Goal: Transaction & Acquisition: Subscribe to service/newsletter

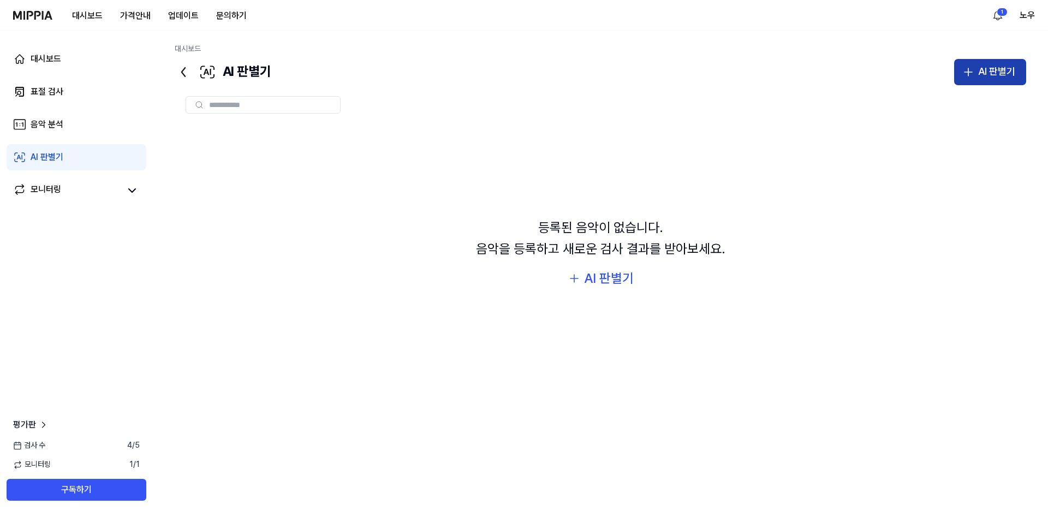
click at [1001, 79] on div "AI 판별기" at bounding box center [996, 72] width 37 height 16
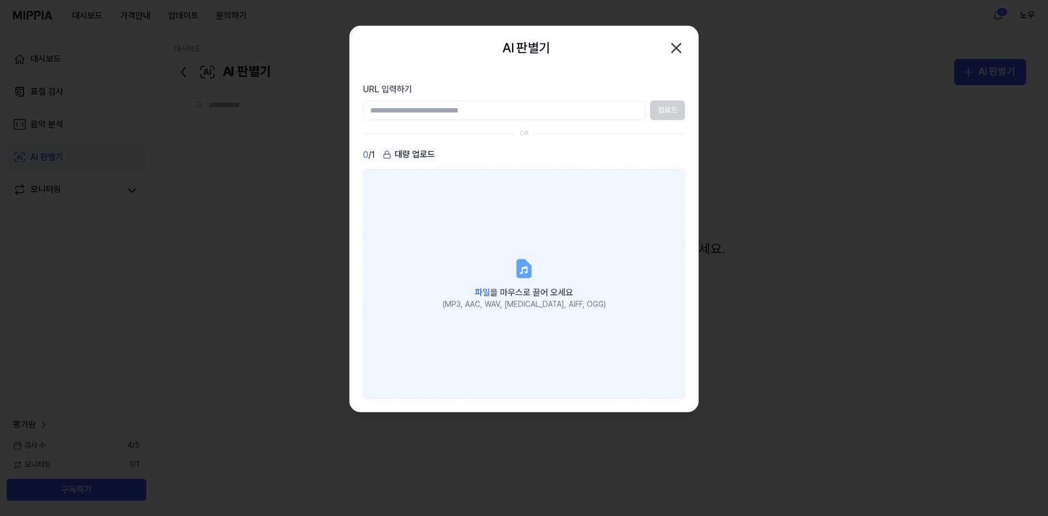
click at [514, 259] on icon at bounding box center [524, 269] width 22 height 22
click at [0, 0] on input "파일 을 마우스로 끌어 오세요 (MP3, AAC, WAV, FLAC, AIFF, OGG)" at bounding box center [0, 0] width 0 height 0
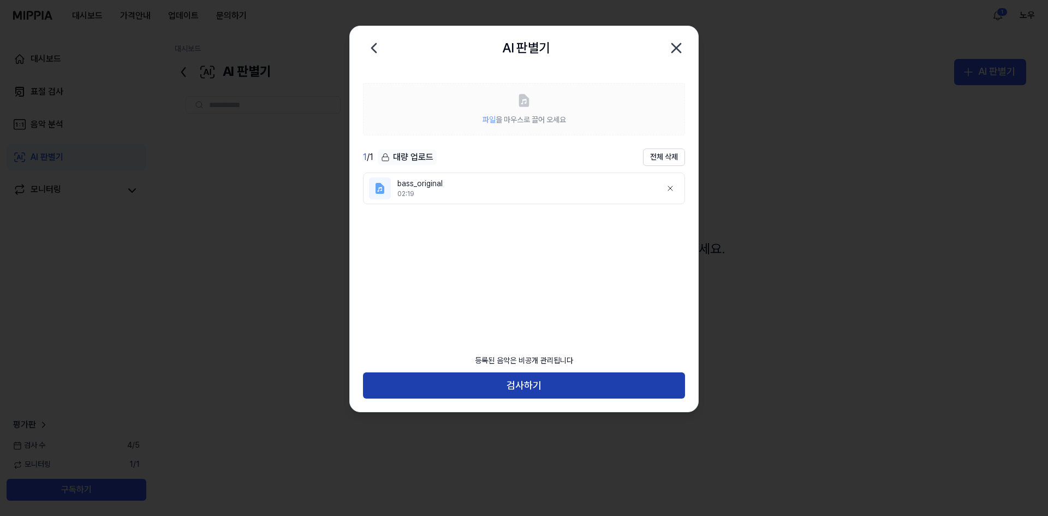
click at [568, 381] on button "검사하기" at bounding box center [524, 385] width 322 height 26
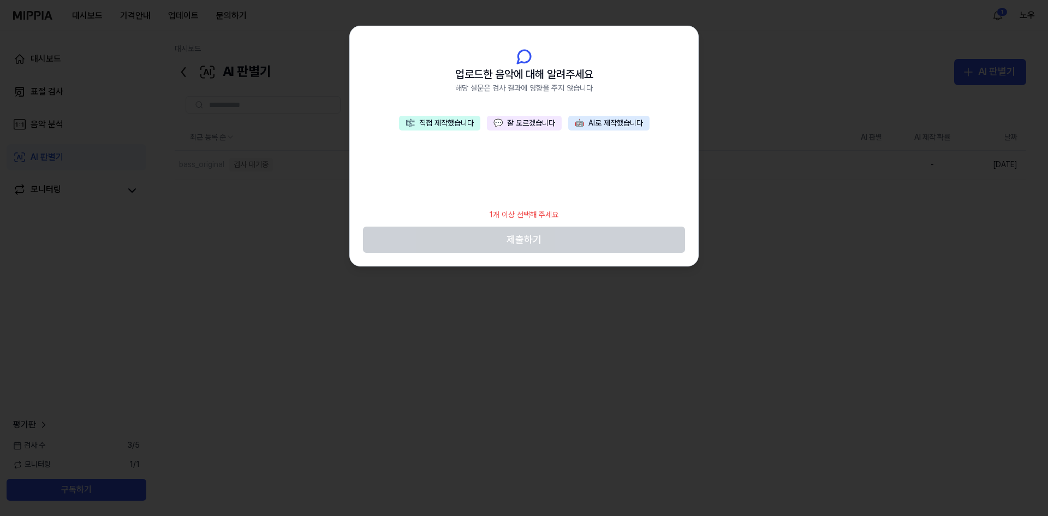
click at [453, 124] on button "🎼 직접 제작했습니다" at bounding box center [439, 123] width 81 height 15
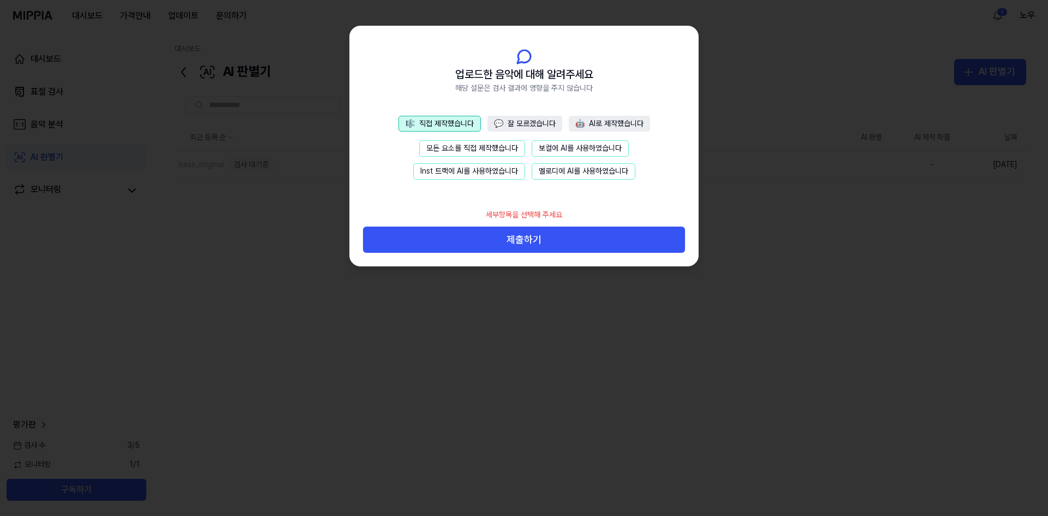
click at [477, 146] on button "모든 요소를 직접 제작했습니다" at bounding box center [472, 148] width 106 height 16
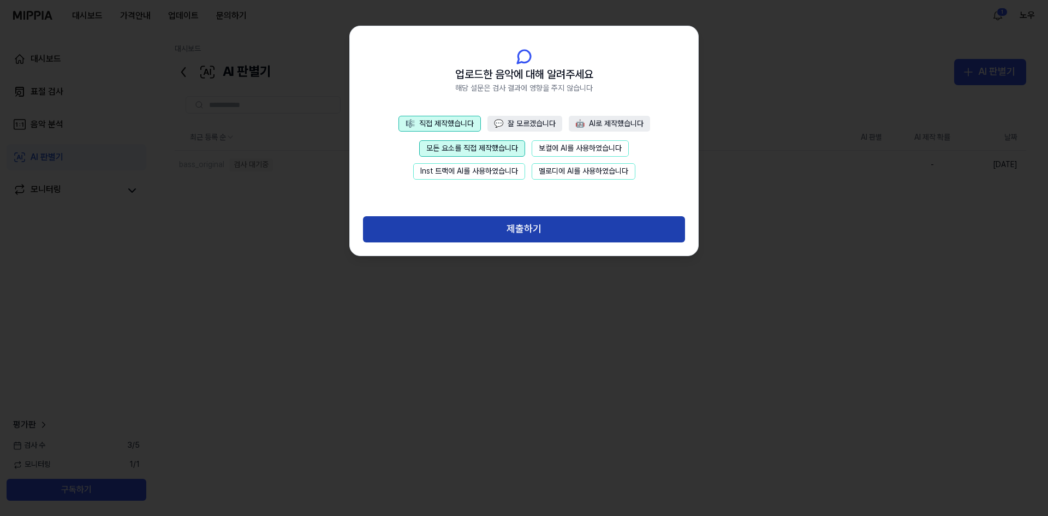
click at [530, 226] on button "제출하기" at bounding box center [524, 229] width 322 height 26
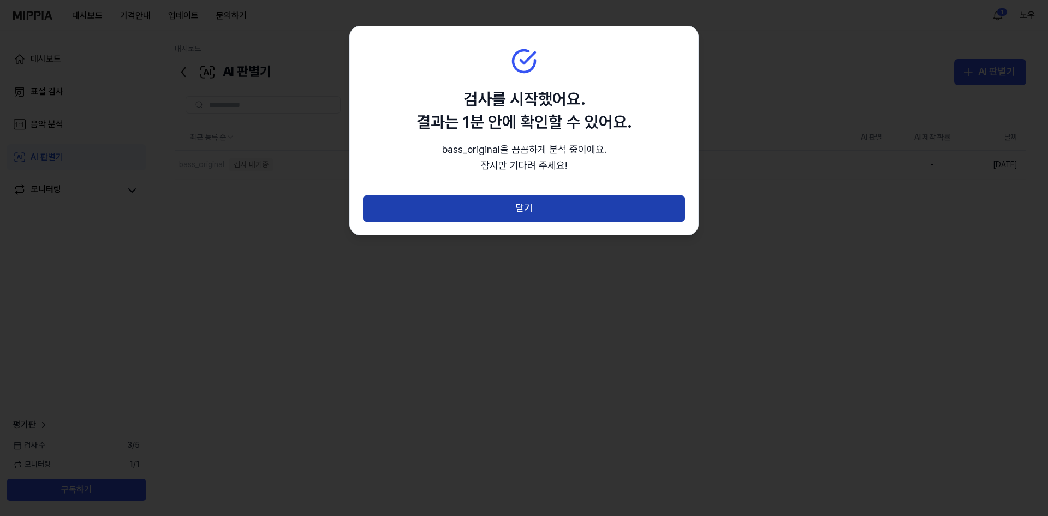
click at [569, 205] on button "닫기" at bounding box center [524, 208] width 322 height 26
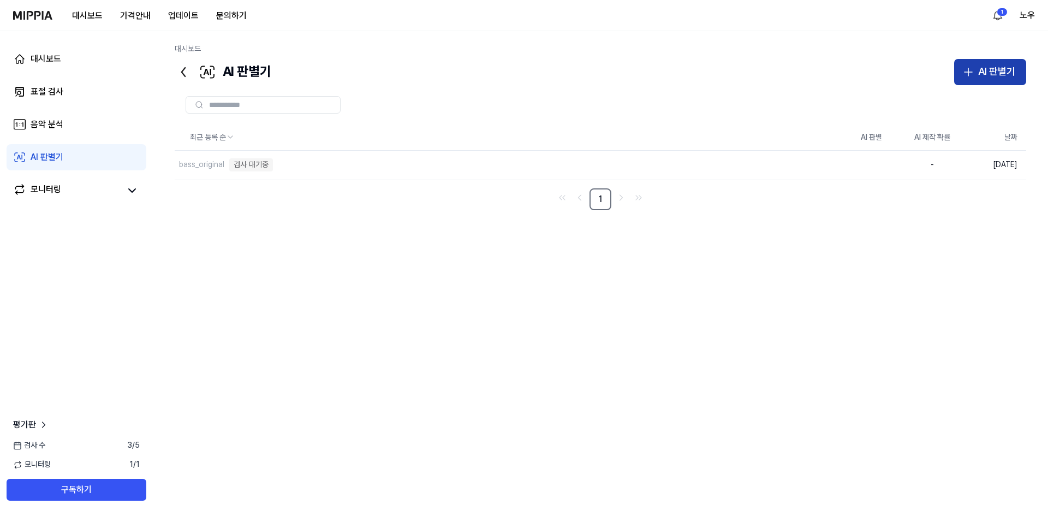
click at [986, 63] on button "AI 판별기" at bounding box center [990, 72] width 72 height 26
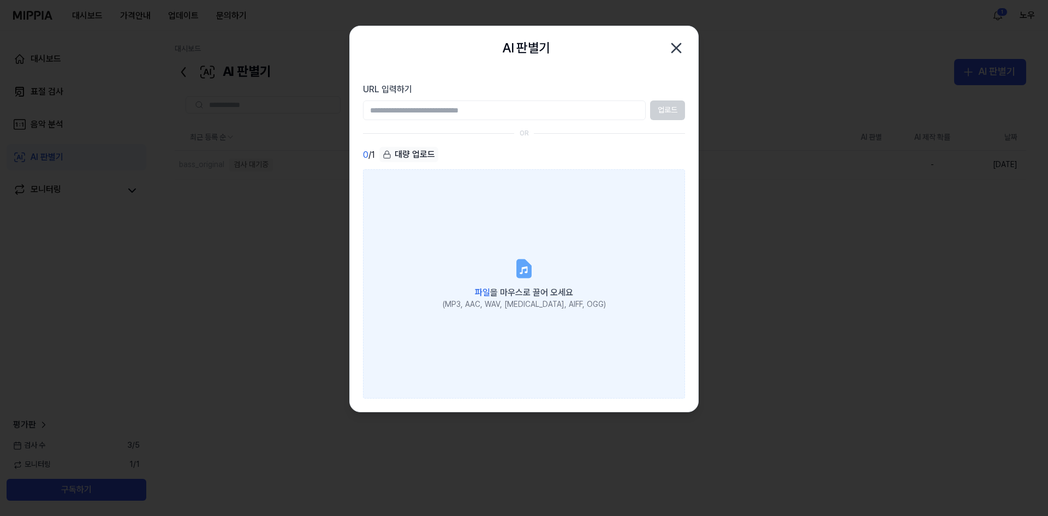
click at [503, 242] on label "파일 을 마우스로 끌어 오세요 (MP3, AAC, WAV, FLAC, AIFF, OGG)" at bounding box center [524, 283] width 322 height 229
click at [0, 0] on input "파일 을 마우스로 끌어 오세요 (MP3, AAC, WAV, FLAC, AIFF, OGG)" at bounding box center [0, 0] width 0 height 0
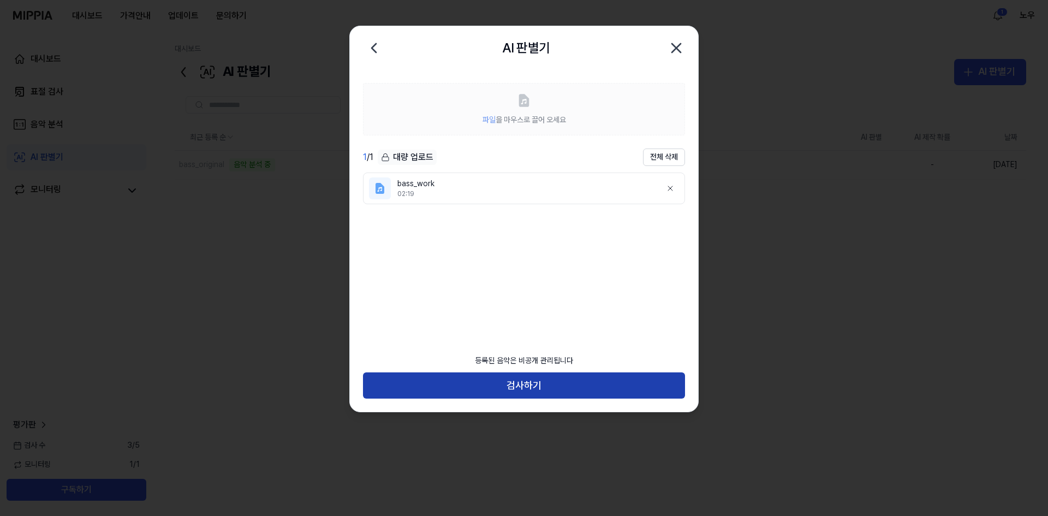
click at [495, 381] on button "검사하기" at bounding box center [524, 385] width 322 height 26
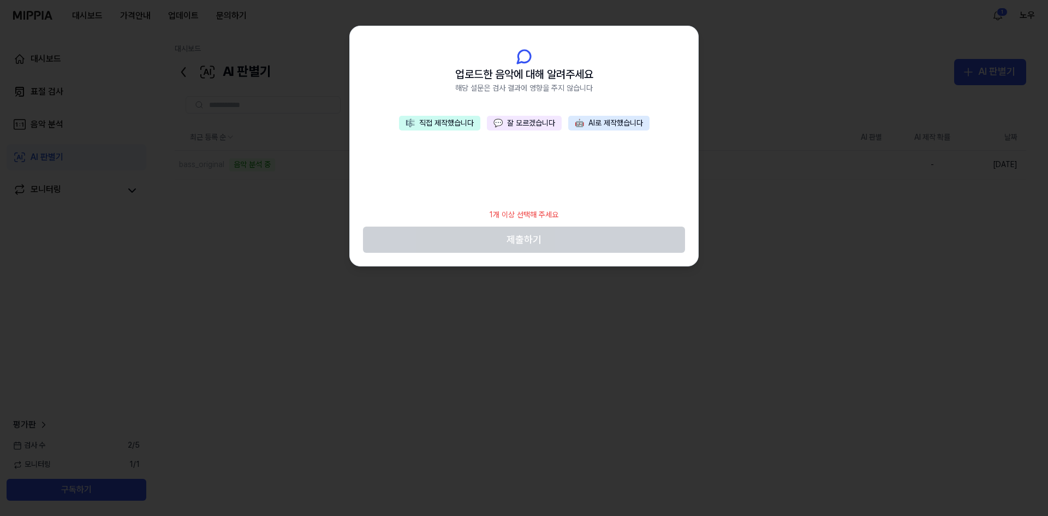
click at [448, 126] on button "🎼 직접 제작했습니다" at bounding box center [439, 123] width 81 height 15
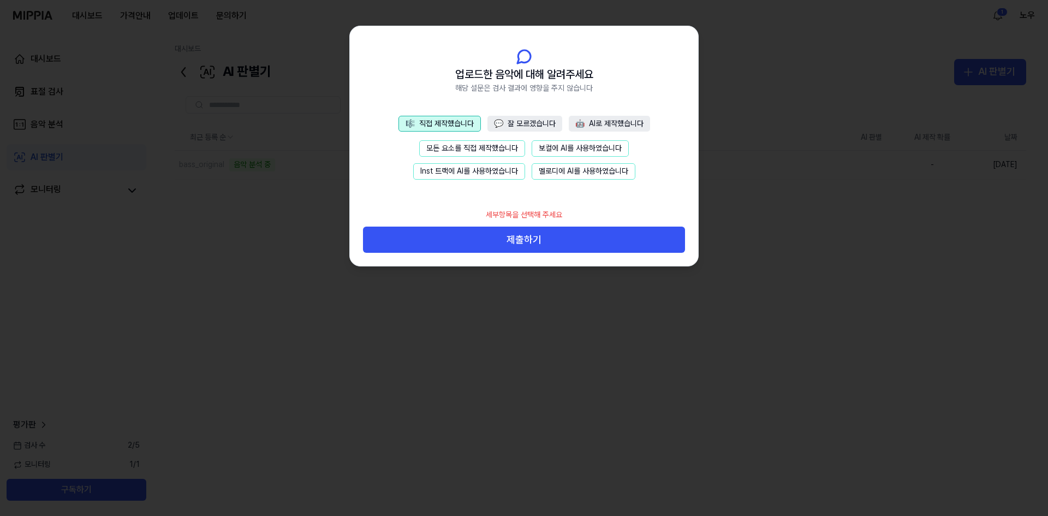
click at [449, 146] on button "모든 요소를 직접 제작했습니다" at bounding box center [472, 148] width 106 height 16
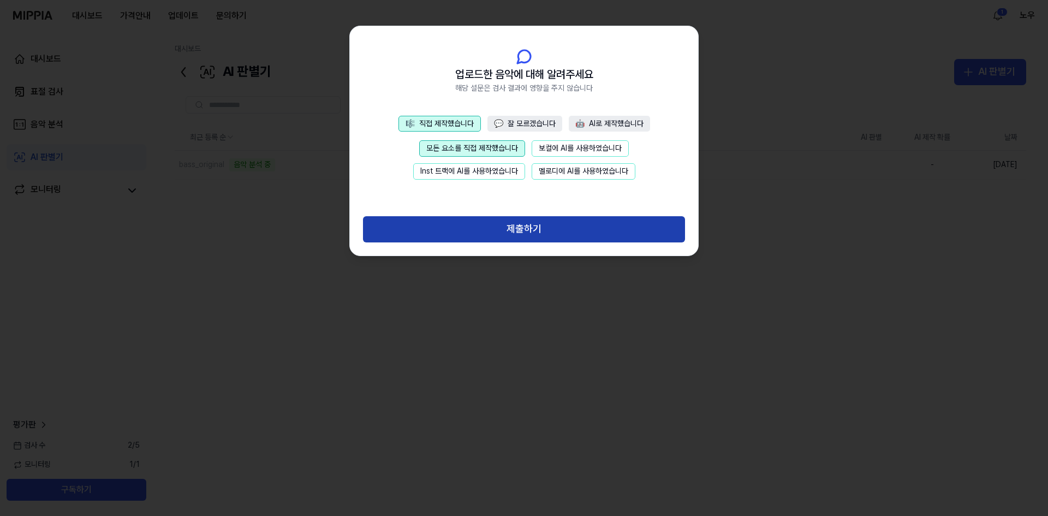
click at [515, 234] on button "제출하기" at bounding box center [524, 229] width 322 height 26
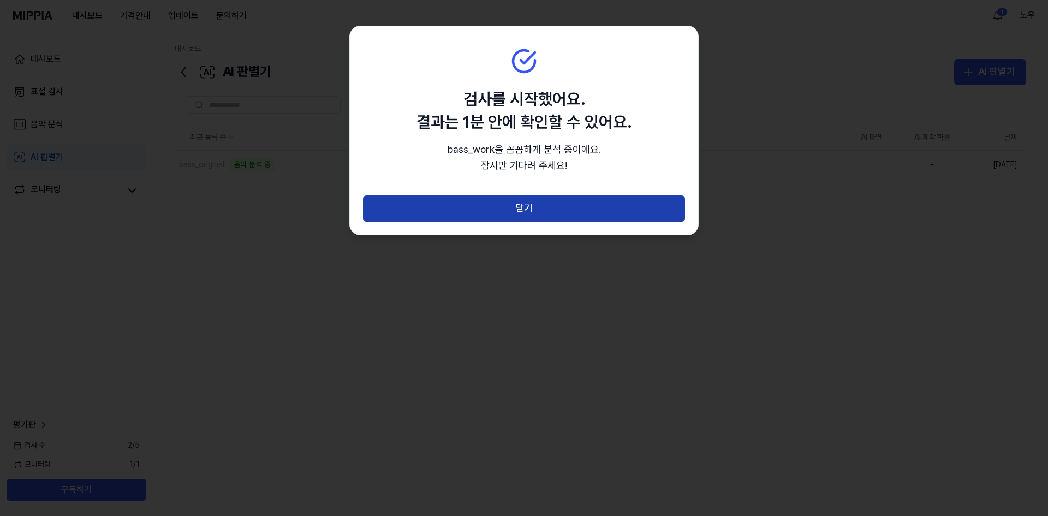
click at [522, 208] on button "닫기" at bounding box center [524, 208] width 322 height 26
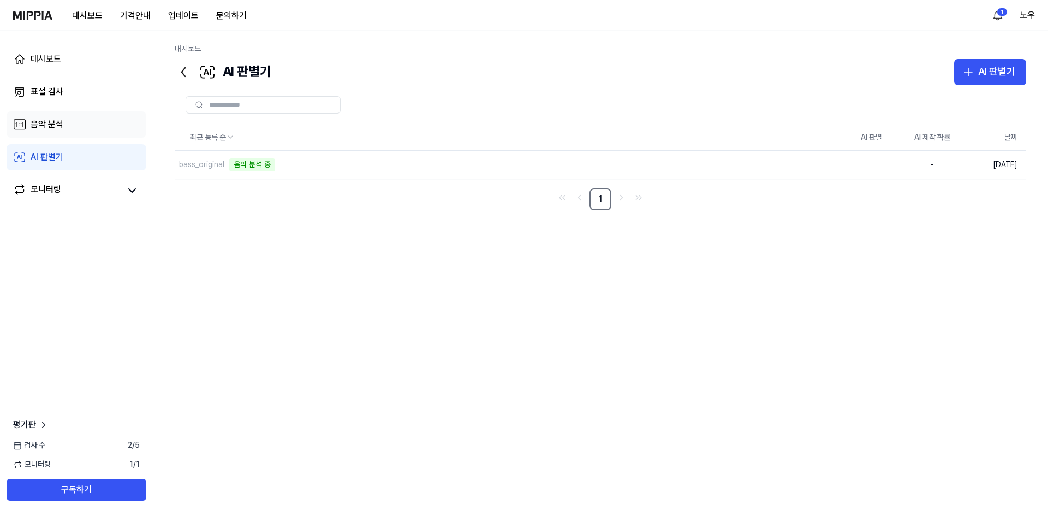
click at [58, 128] on div "음악 분석" at bounding box center [47, 124] width 33 height 13
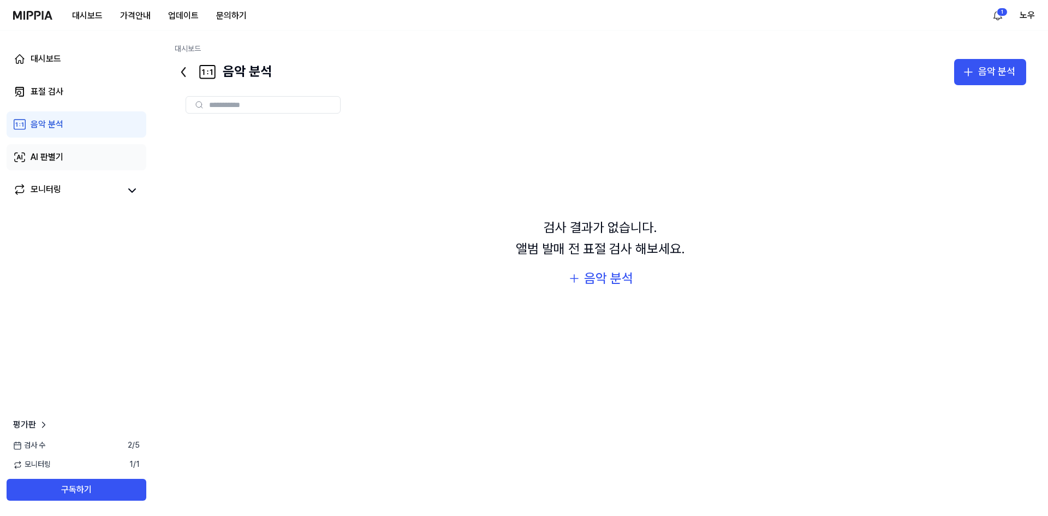
click at [57, 155] on div "AI 판별기" at bounding box center [47, 157] width 33 height 13
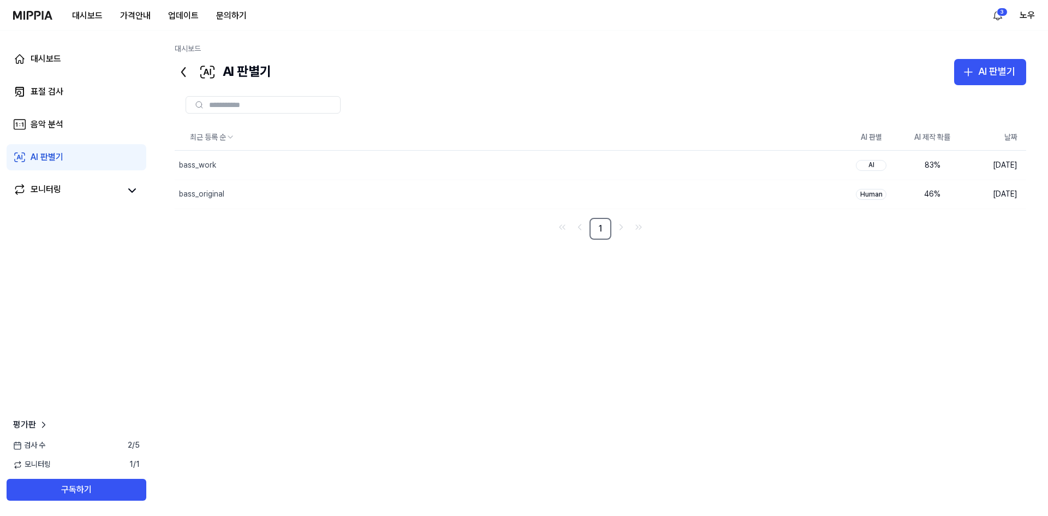
click at [647, 353] on div "최근 등록 순 AI 판별 AI 제작 확률 날짜 bass_work 삭제 AI 83 % 2025.10.13. bass_original 삭제 Hum…" at bounding box center [600, 291] width 851 height 335
drag, startPoint x: 857, startPoint y: 301, endPoint x: 878, endPoint y: 200, distance: 103.2
click at [857, 302] on div "최근 등록 순 AI 판별 AI 제작 확률 날짜 bass_work 삭제 AI 83 % 2025.10.13. bass_original 삭제 Hum…" at bounding box center [600, 291] width 851 height 335
click at [821, 165] on button "삭제" at bounding box center [822, 164] width 35 height 17
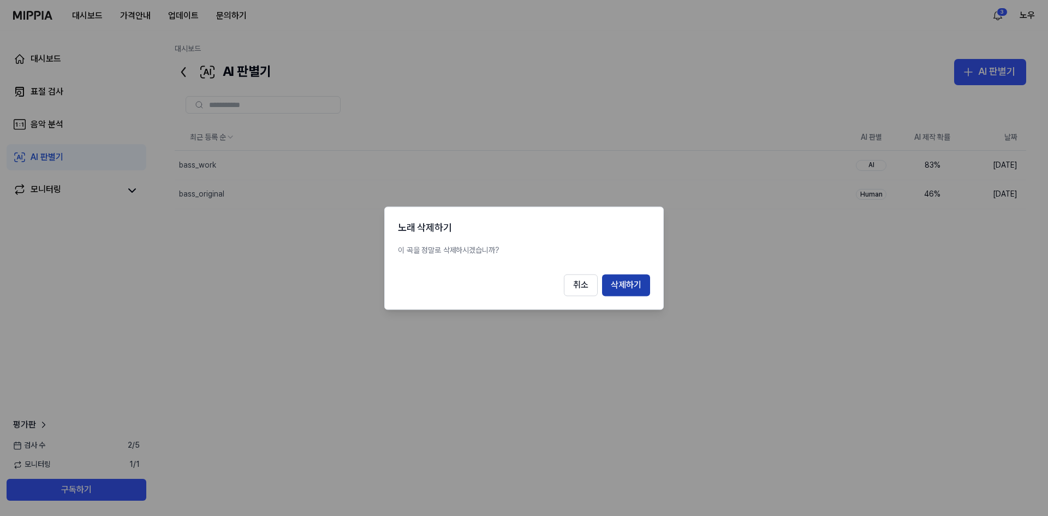
click at [632, 284] on button "삭제하기" at bounding box center [626, 285] width 48 height 22
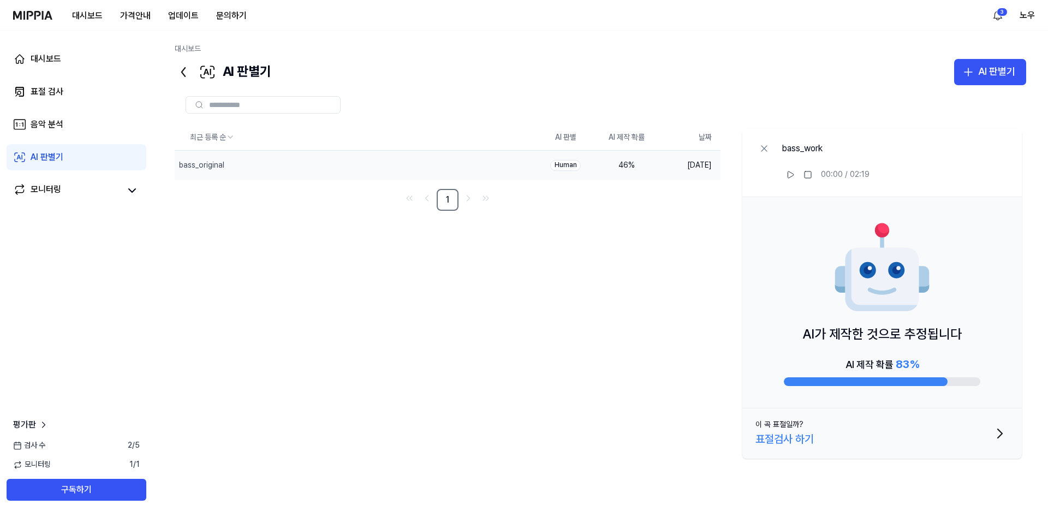
click at [595, 164] on td "Human" at bounding box center [565, 165] width 61 height 29
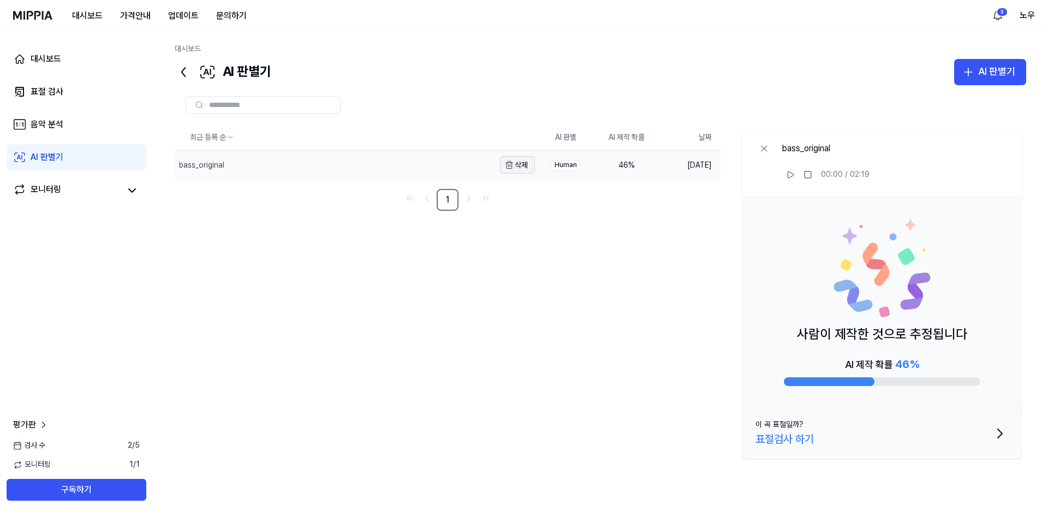
click at [517, 166] on button "삭제" at bounding box center [517, 164] width 35 height 17
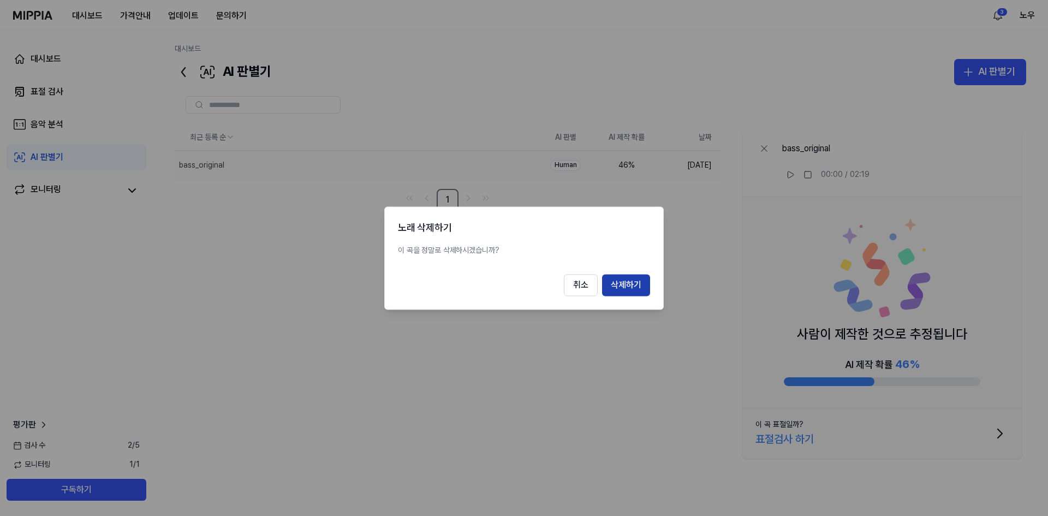
click at [620, 280] on button "삭제하기" at bounding box center [626, 285] width 48 height 22
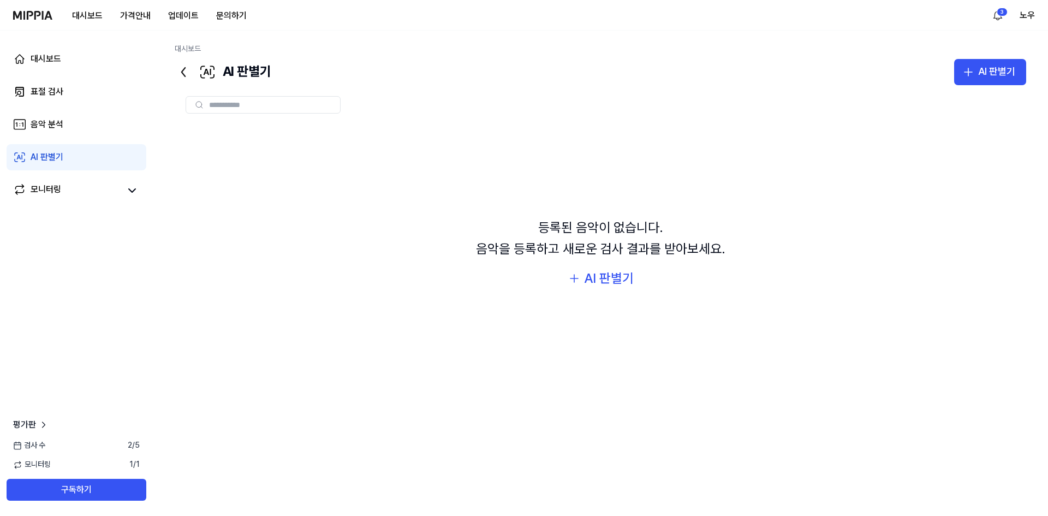
click at [67, 162] on link "AI 판별기" at bounding box center [77, 157] width 140 height 26
click at [980, 71] on div "AI 판별기" at bounding box center [996, 72] width 37 height 16
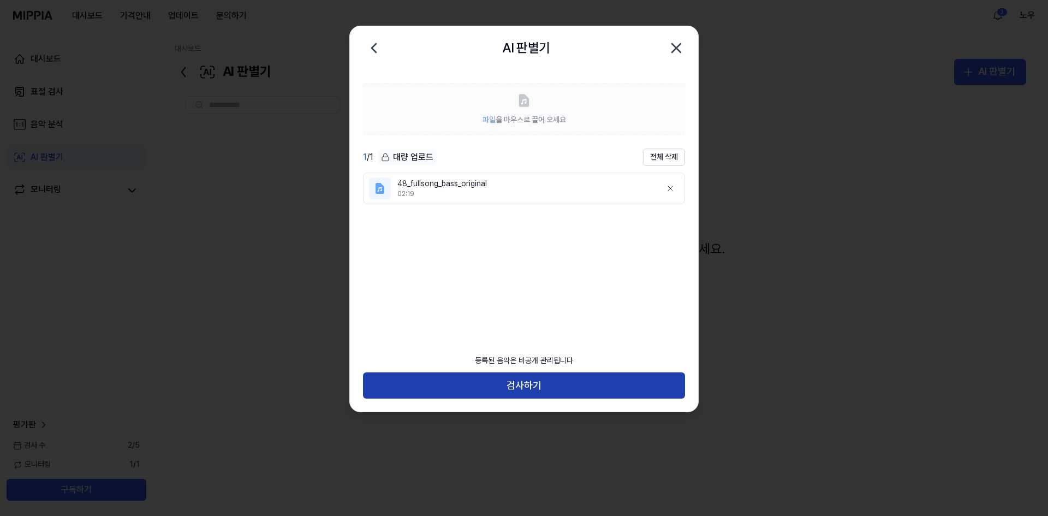
click at [524, 384] on button "검사하기" at bounding box center [524, 385] width 322 height 26
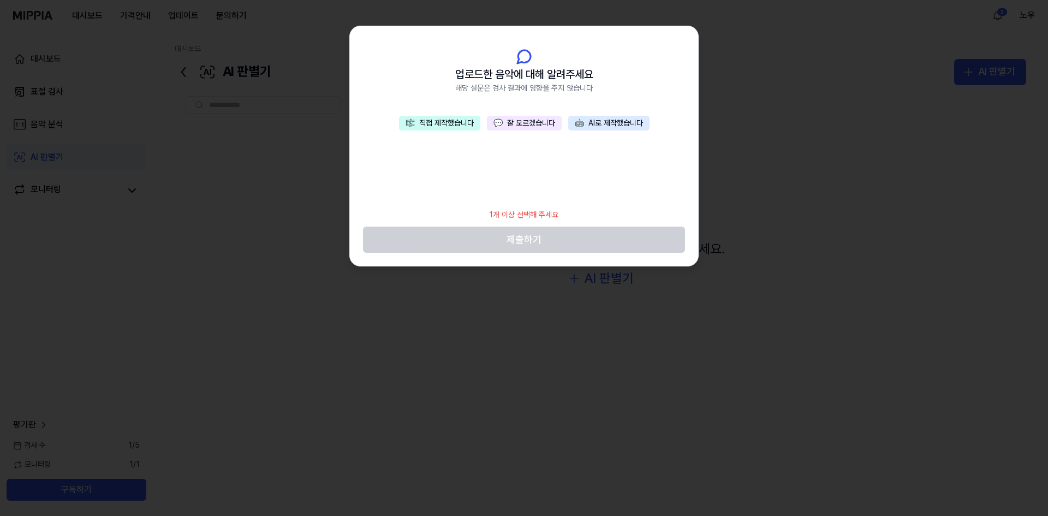
click at [434, 124] on button "🎼 직접 제작했습니다" at bounding box center [439, 123] width 81 height 15
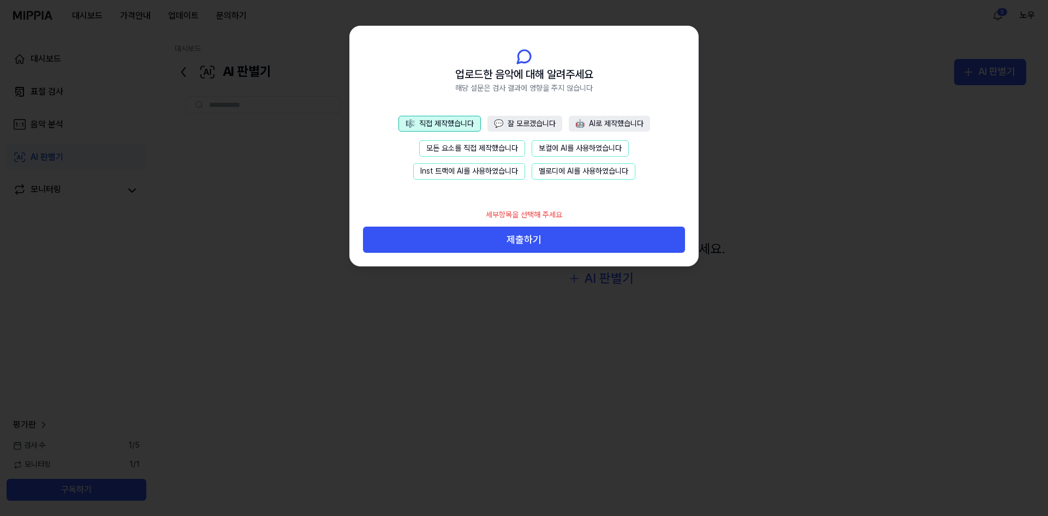
click at [440, 144] on button "모든 요소를 직접 제작했습니다" at bounding box center [472, 148] width 106 height 16
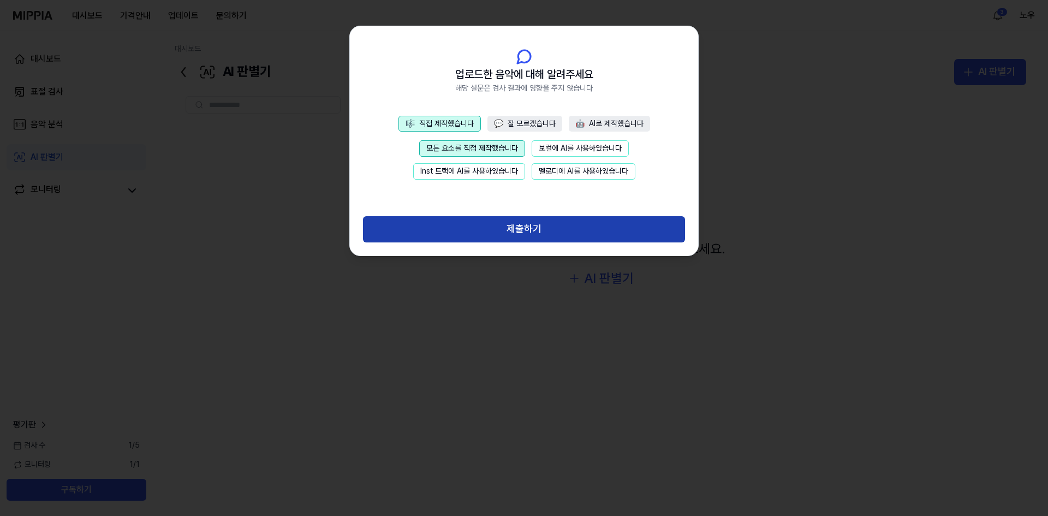
click at [518, 227] on button "제출하기" at bounding box center [524, 229] width 322 height 26
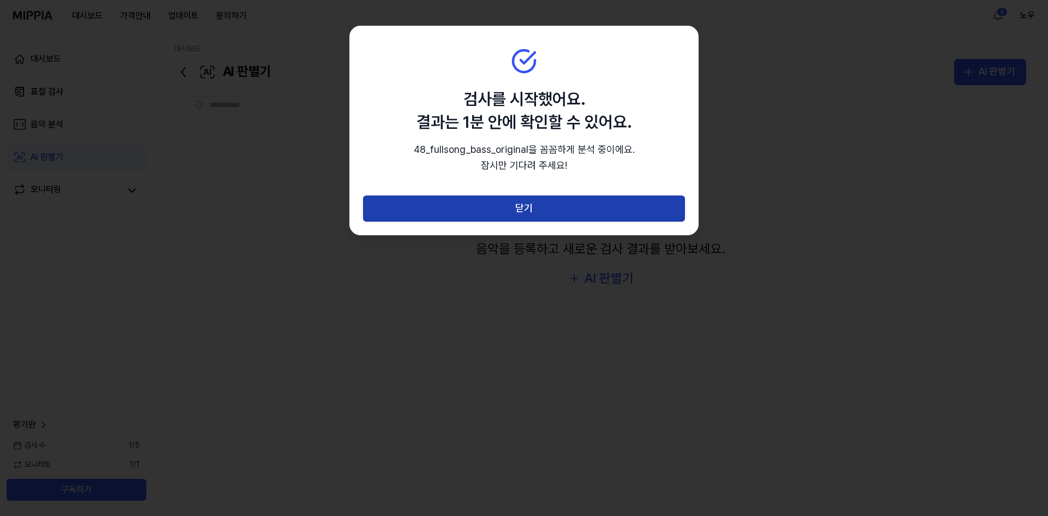
click at [522, 205] on button "닫기" at bounding box center [524, 208] width 322 height 26
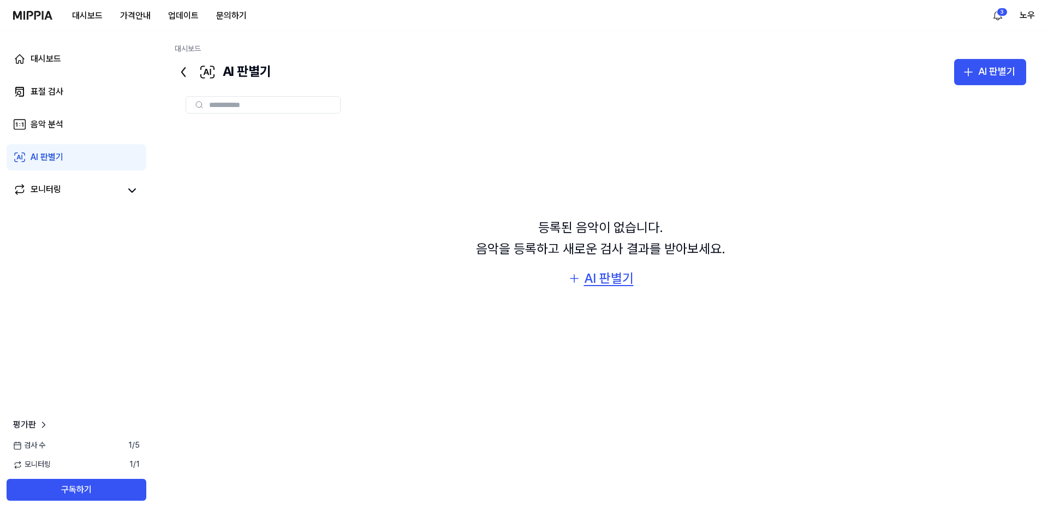
click at [594, 282] on div "AI 판별기" at bounding box center [609, 278] width 50 height 21
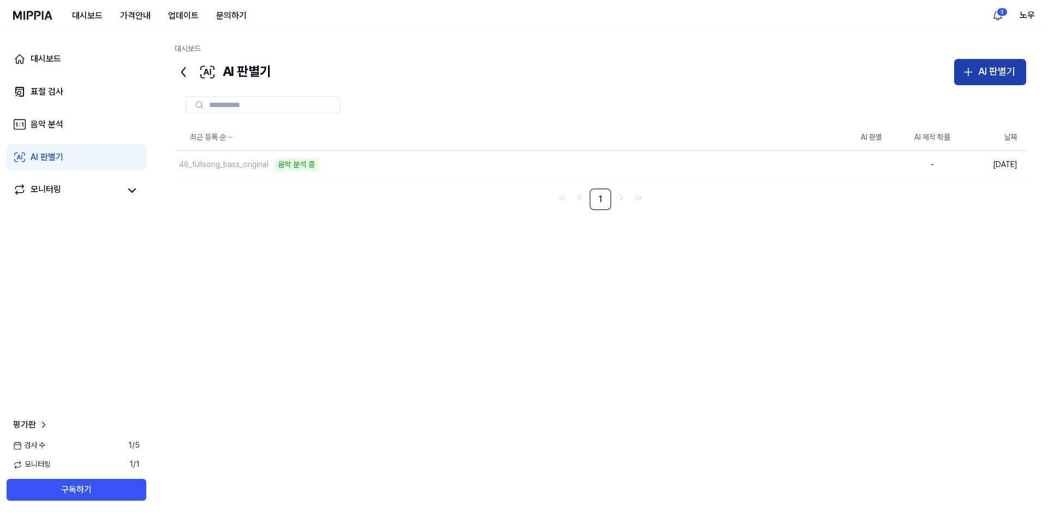
click at [971, 75] on icon "button" at bounding box center [967, 71] width 13 height 13
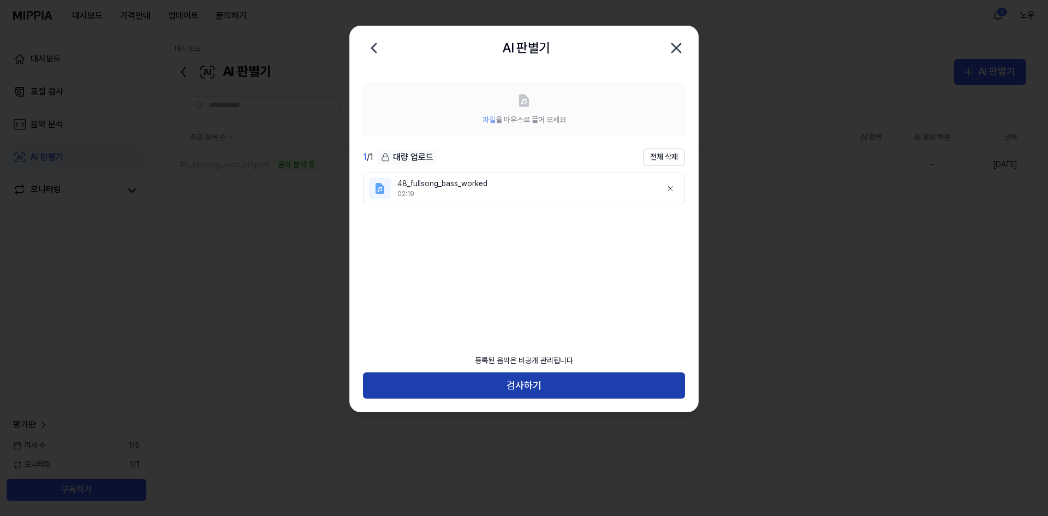
click at [490, 385] on button "검사하기" at bounding box center [524, 385] width 322 height 26
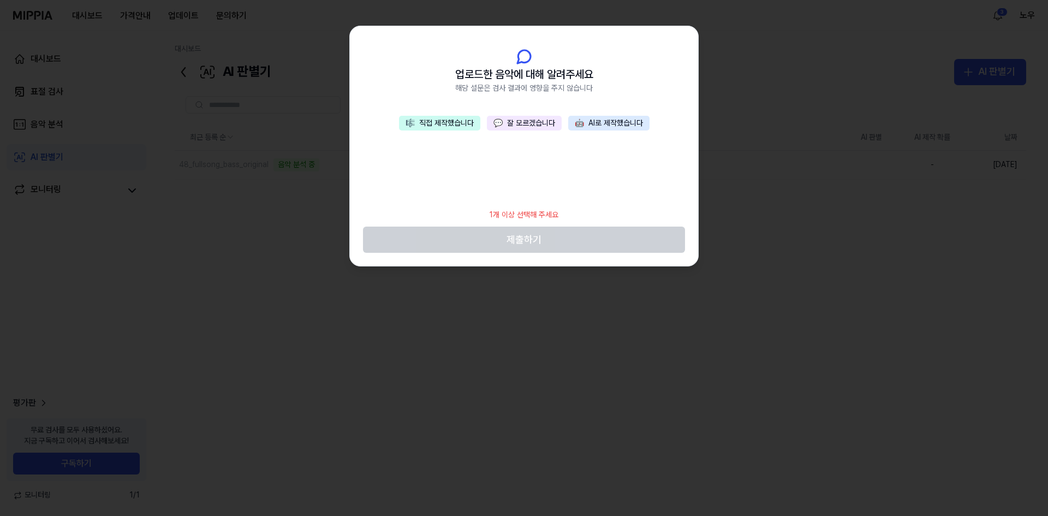
click at [425, 124] on button "🎼 직접 제작했습니다" at bounding box center [439, 123] width 81 height 15
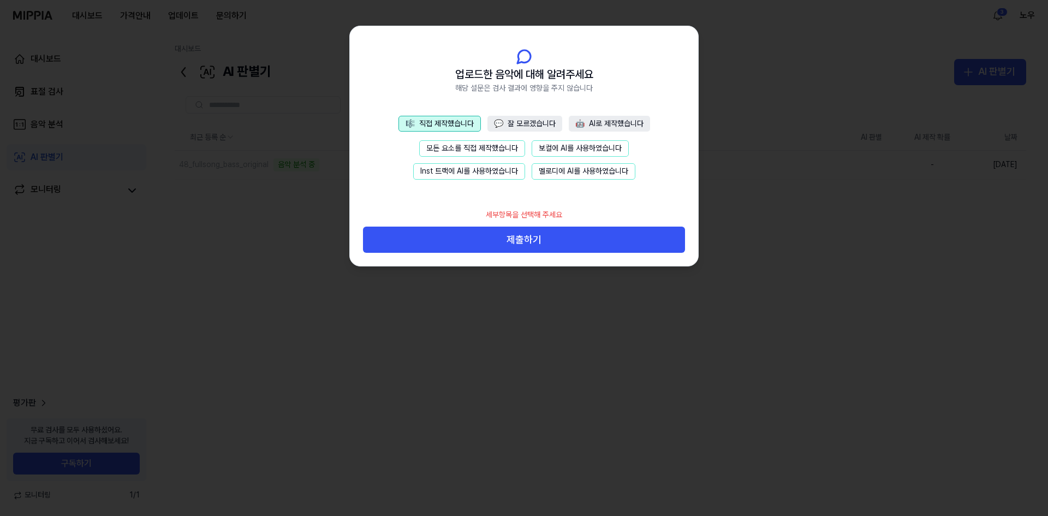
click at [445, 143] on button "모든 요소를 직접 제작했습니다" at bounding box center [472, 148] width 106 height 16
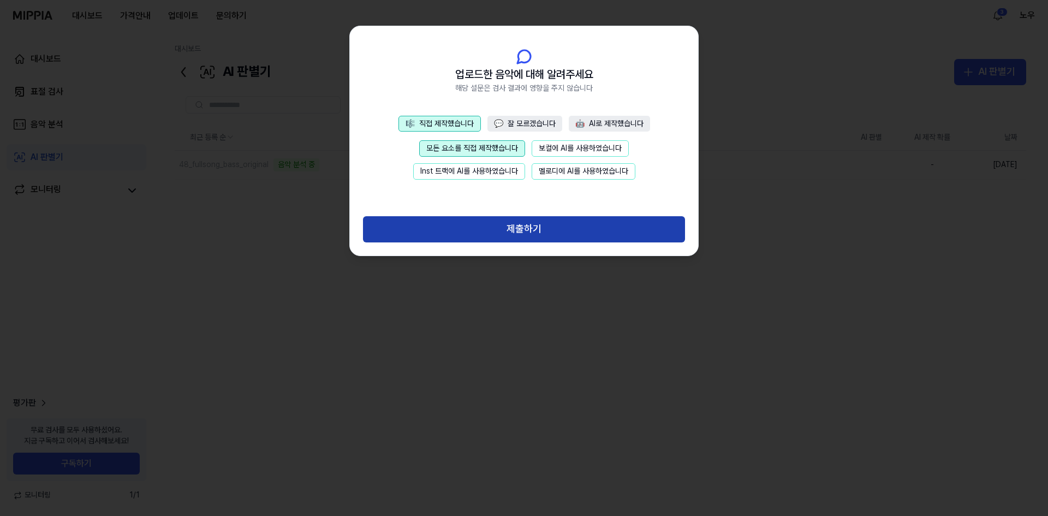
click at [512, 234] on button "제출하기" at bounding box center [524, 229] width 322 height 26
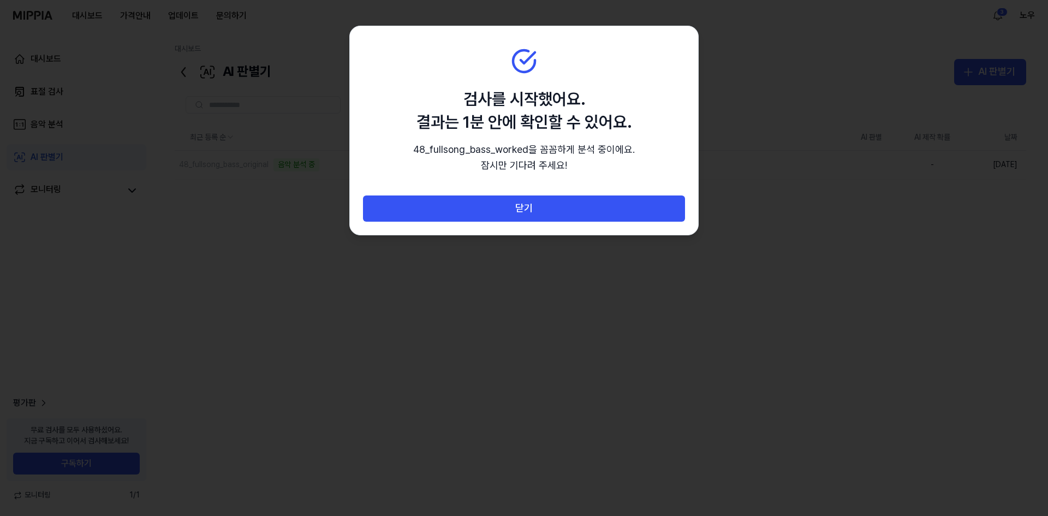
click at [522, 206] on button "닫기" at bounding box center [524, 208] width 322 height 26
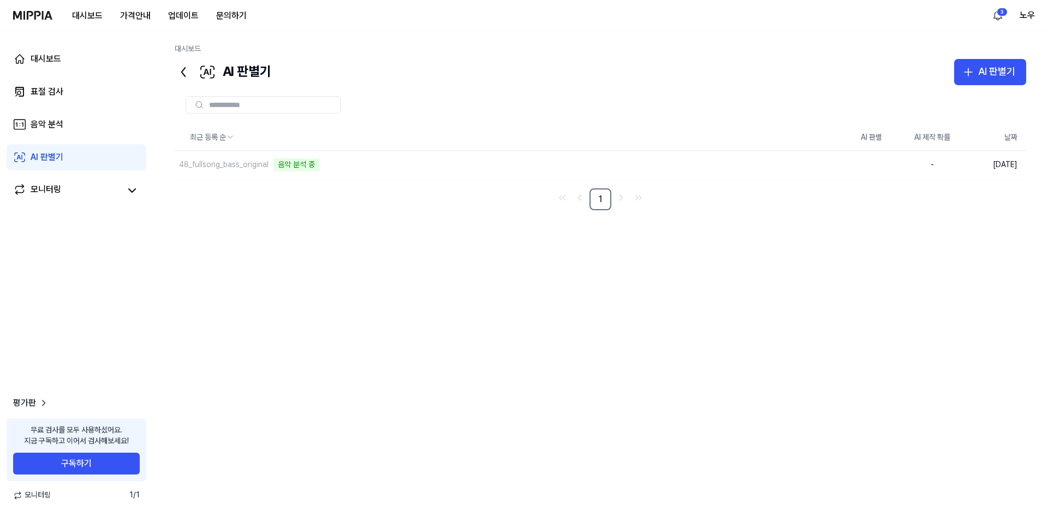
click at [66, 156] on link "AI 판별기" at bounding box center [77, 157] width 140 height 26
click at [59, 122] on div "음악 분석" at bounding box center [47, 124] width 33 height 13
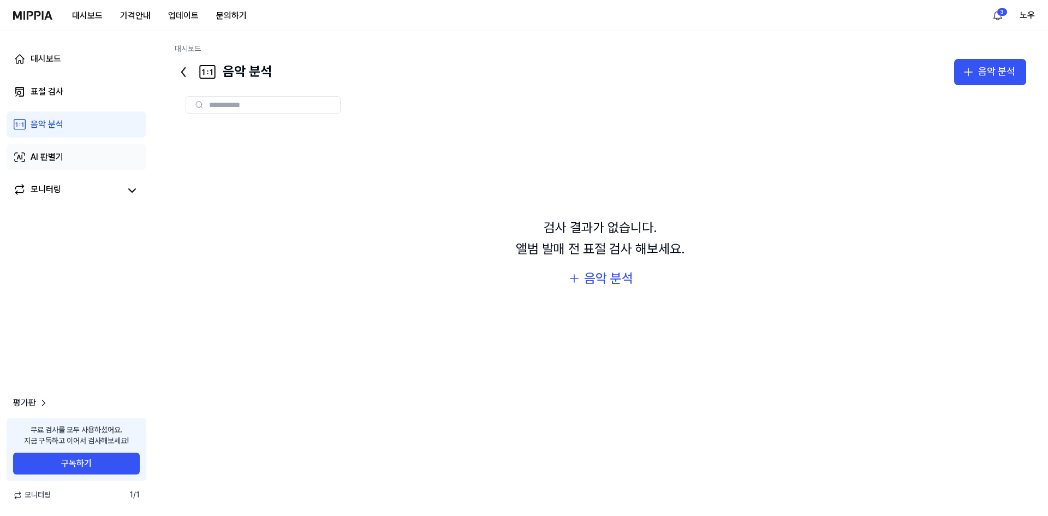
click at [51, 153] on div "AI 판별기" at bounding box center [47, 157] width 33 height 13
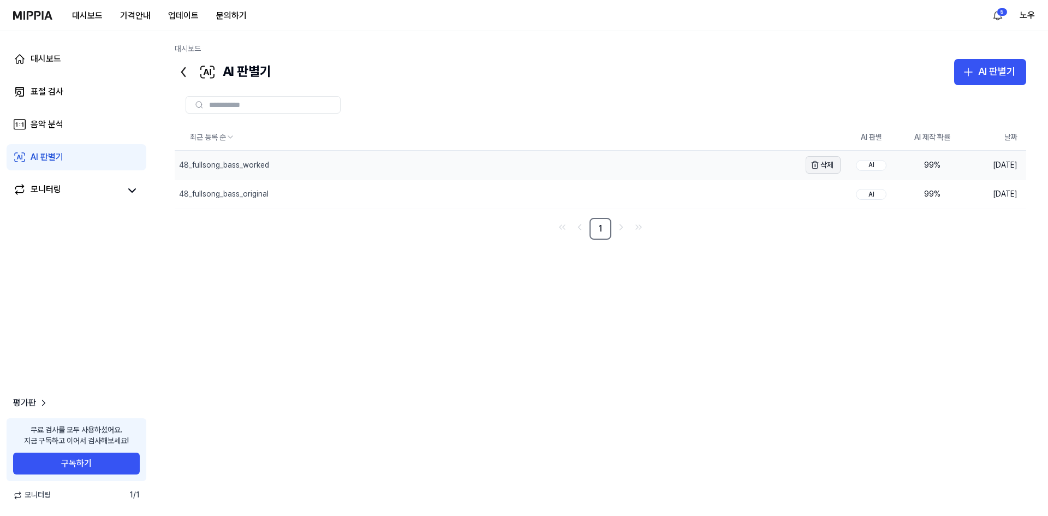
click at [829, 161] on button "삭제" at bounding box center [822, 164] width 35 height 17
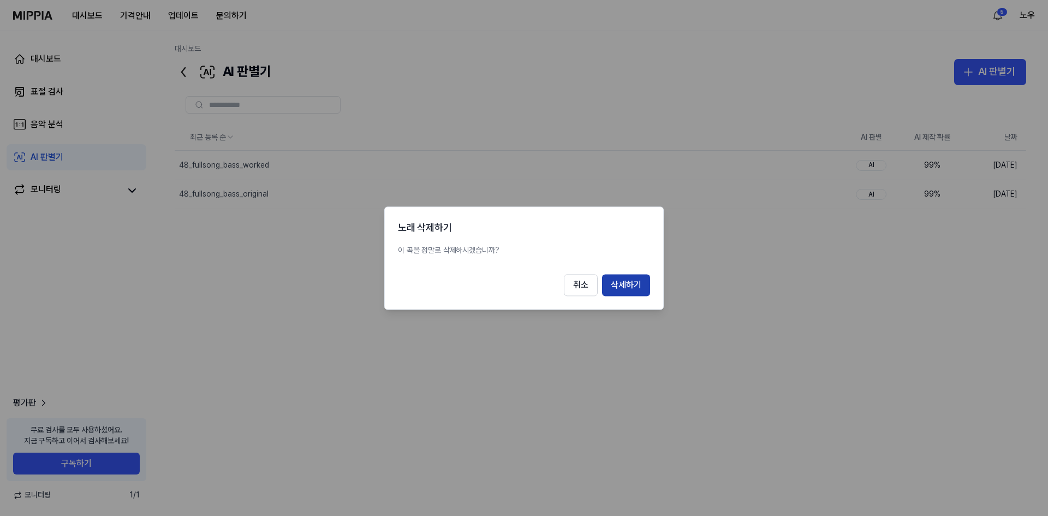
click at [633, 279] on button "삭제하기" at bounding box center [626, 285] width 48 height 22
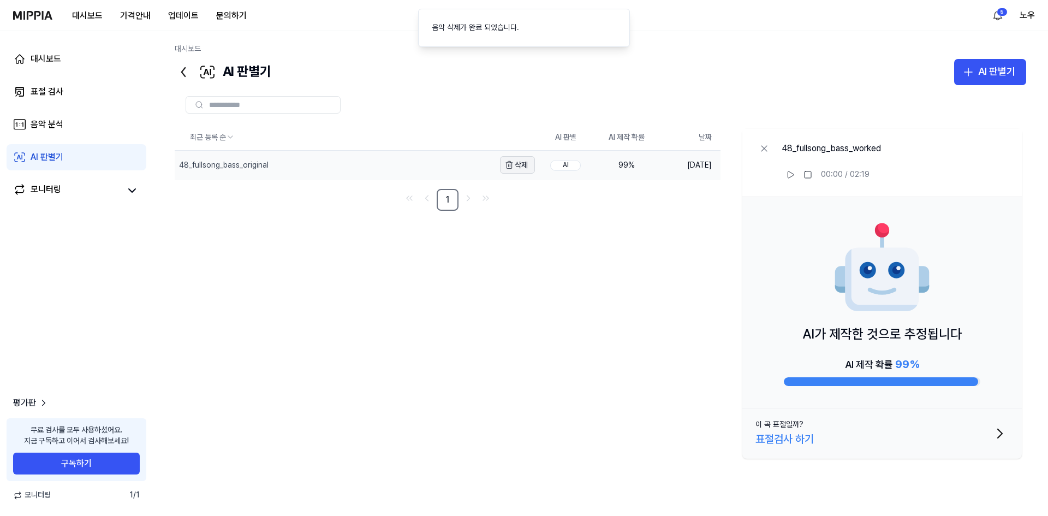
click at [523, 164] on button "삭제" at bounding box center [517, 164] width 35 height 17
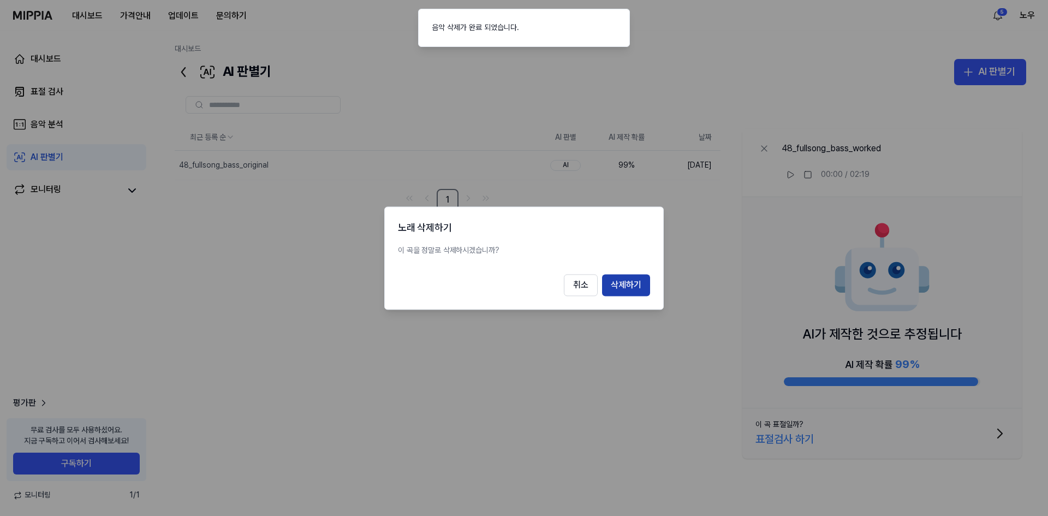
click at [625, 282] on button "삭제하기" at bounding box center [626, 285] width 48 height 22
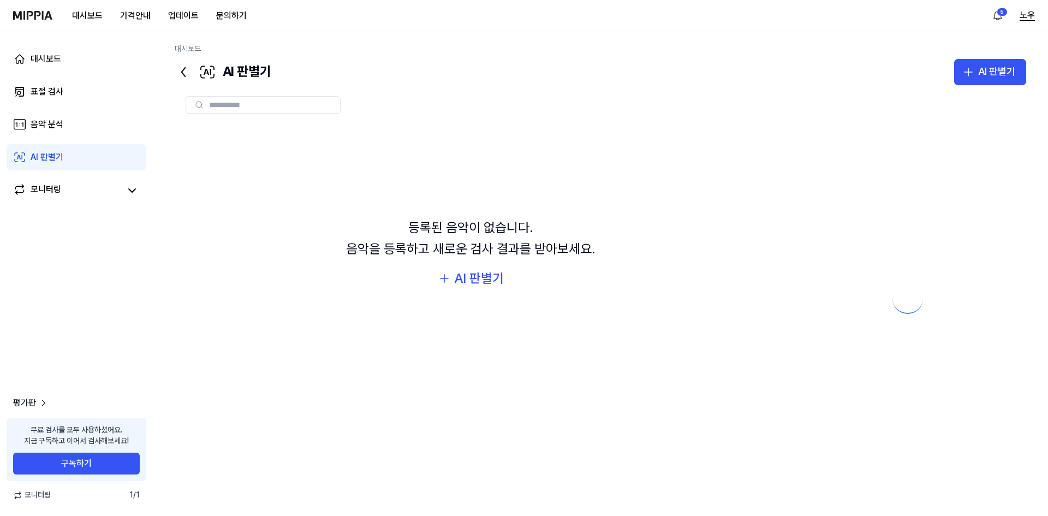
click at [1029, 14] on button "노우" at bounding box center [1026, 15] width 15 height 13
click at [912, 72] on link "계정" at bounding box center [965, 76] width 126 height 11
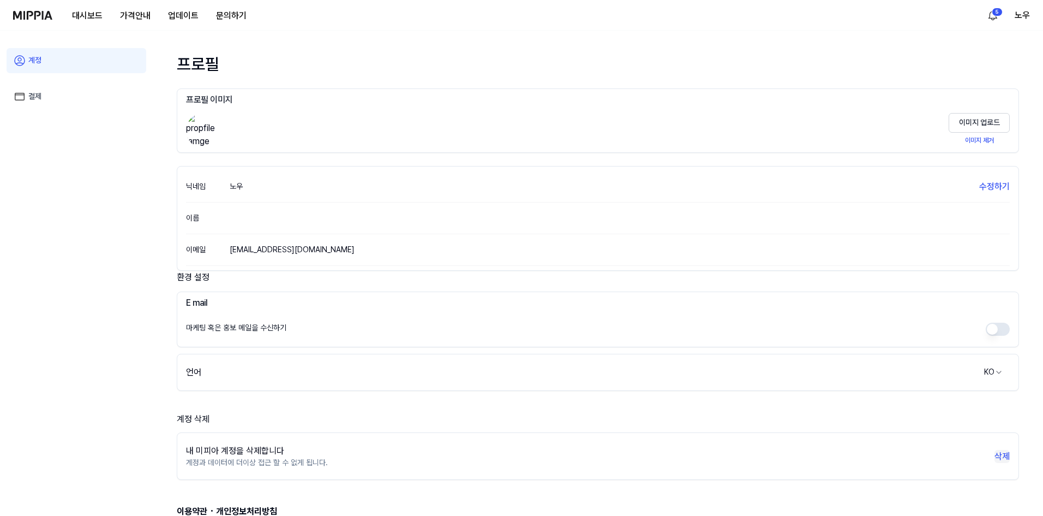
click at [1006, 456] on button "삭제" at bounding box center [1002, 456] width 15 height 13
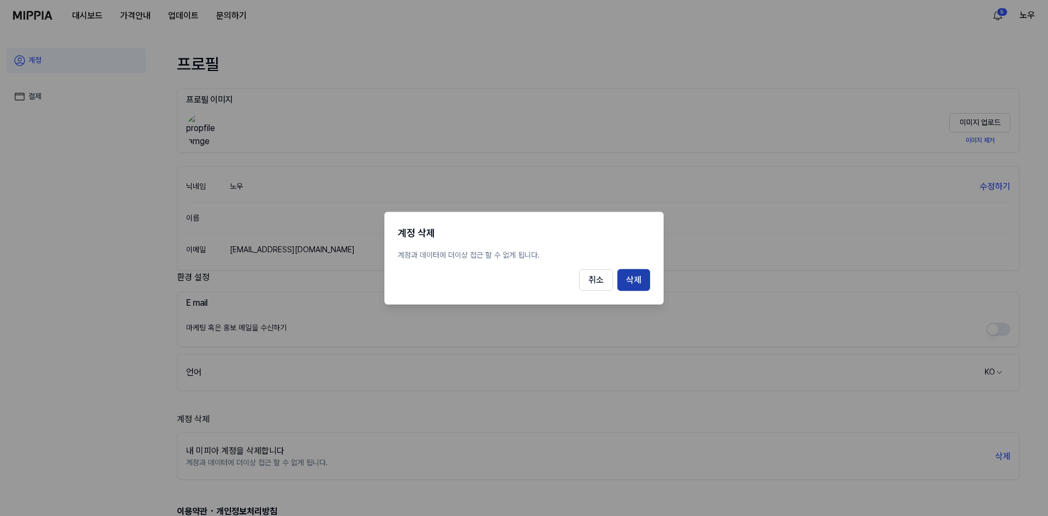
click at [635, 281] on button "삭제" at bounding box center [633, 280] width 33 height 22
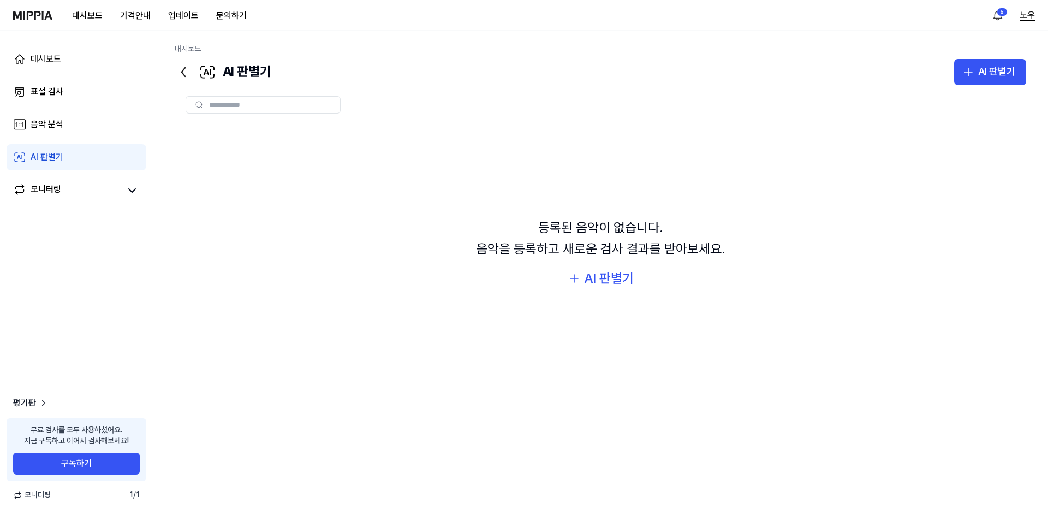
click at [1027, 15] on button "노우" at bounding box center [1026, 15] width 15 height 13
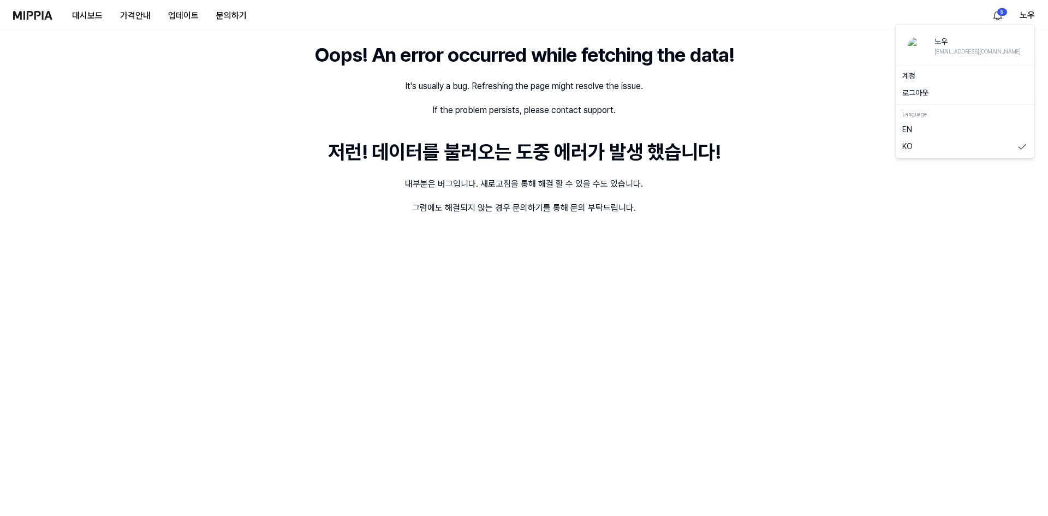
click at [916, 91] on button "로그아웃" at bounding box center [965, 93] width 126 height 11
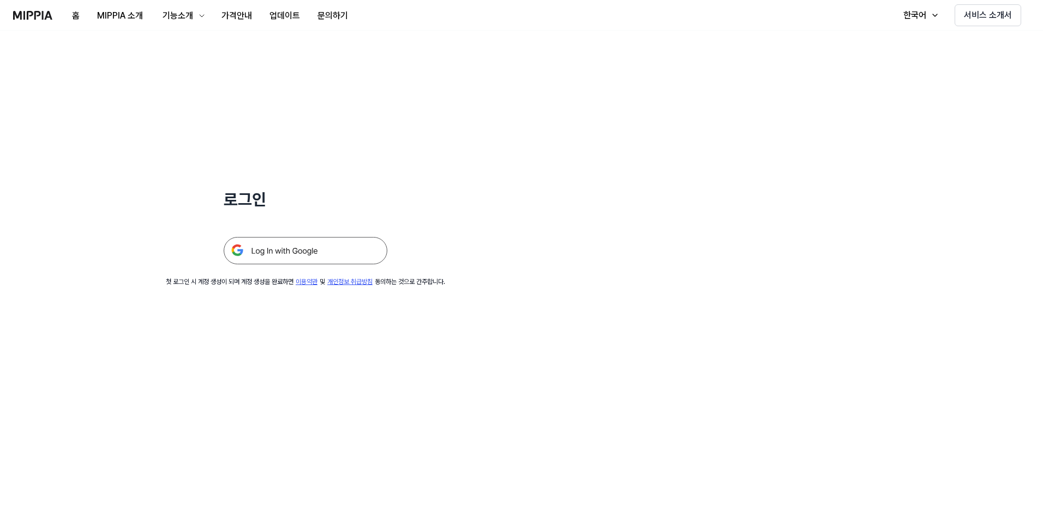
click at [315, 253] on img at bounding box center [306, 250] width 164 height 27
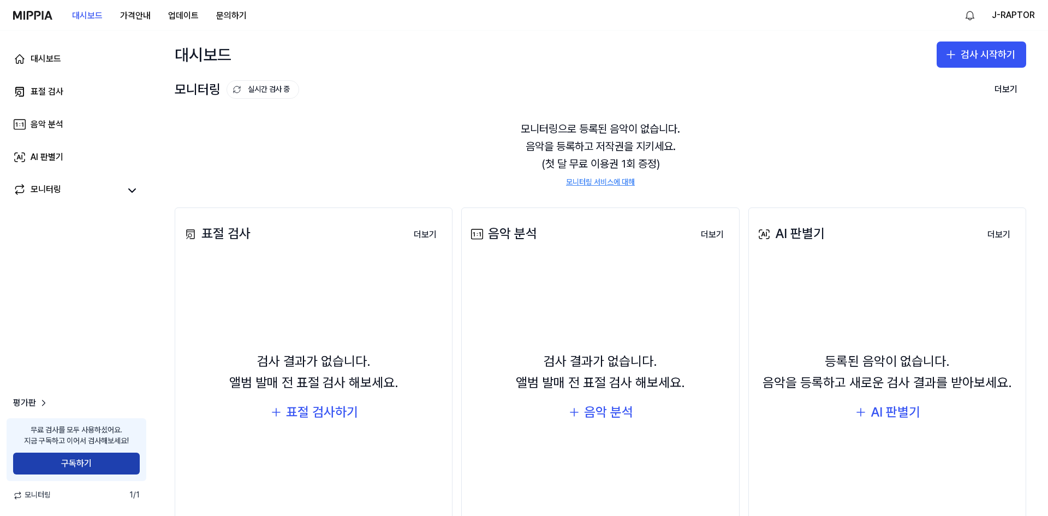
click at [65, 461] on button "구독하기" at bounding box center [76, 463] width 127 height 22
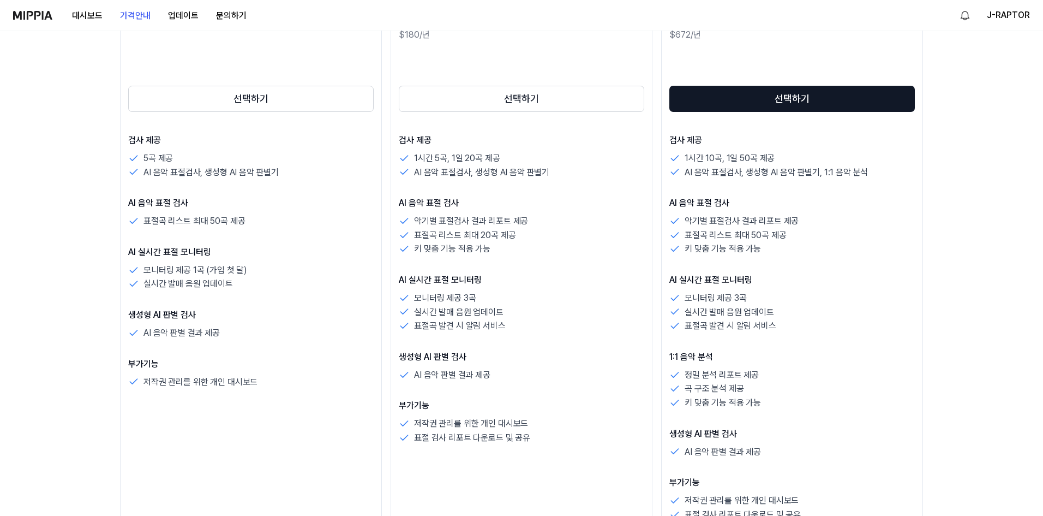
scroll to position [218, 0]
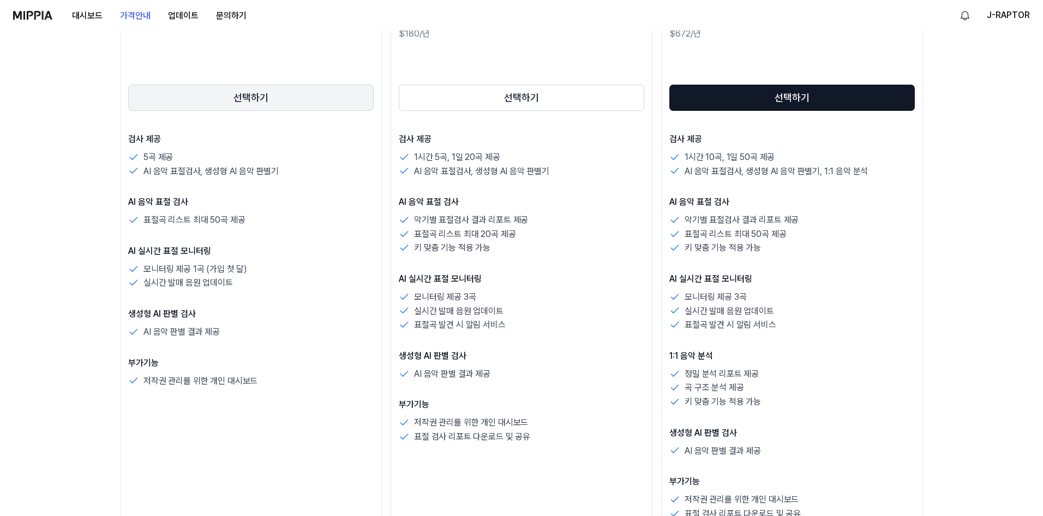
click at [225, 95] on button "선택하기" at bounding box center [251, 98] width 246 height 26
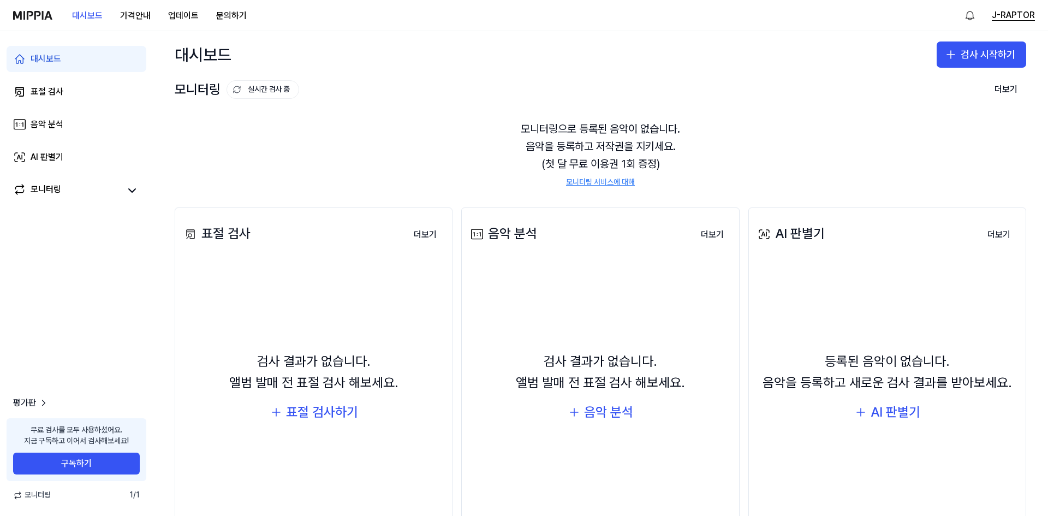
click at [1013, 14] on button "J-RAPTOR" at bounding box center [1013, 15] width 43 height 13
click at [925, 75] on link "계정" at bounding box center [965, 76] width 126 height 11
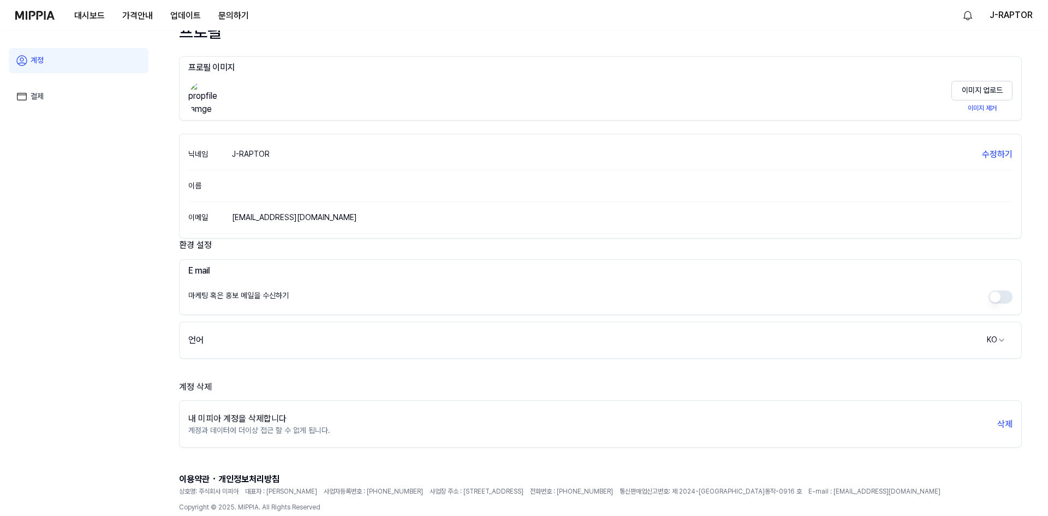
scroll to position [65, 0]
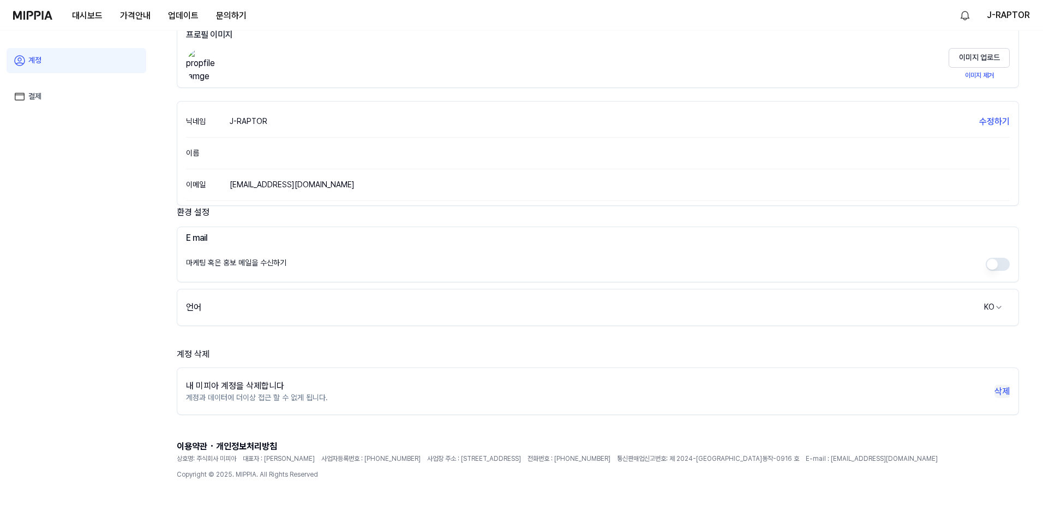
click at [995, 390] on button "삭제" at bounding box center [1002, 391] width 15 height 13
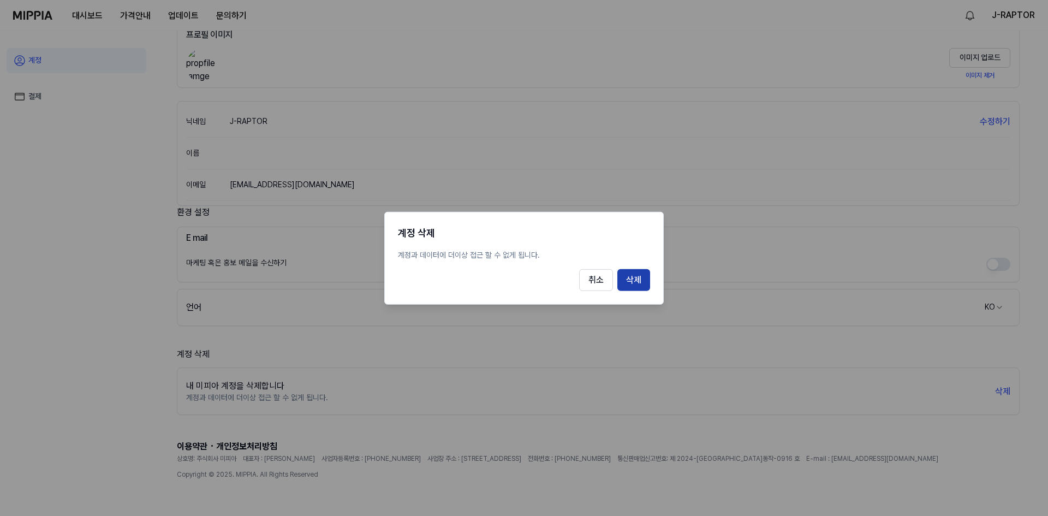
click at [629, 280] on button "삭제" at bounding box center [633, 280] width 33 height 22
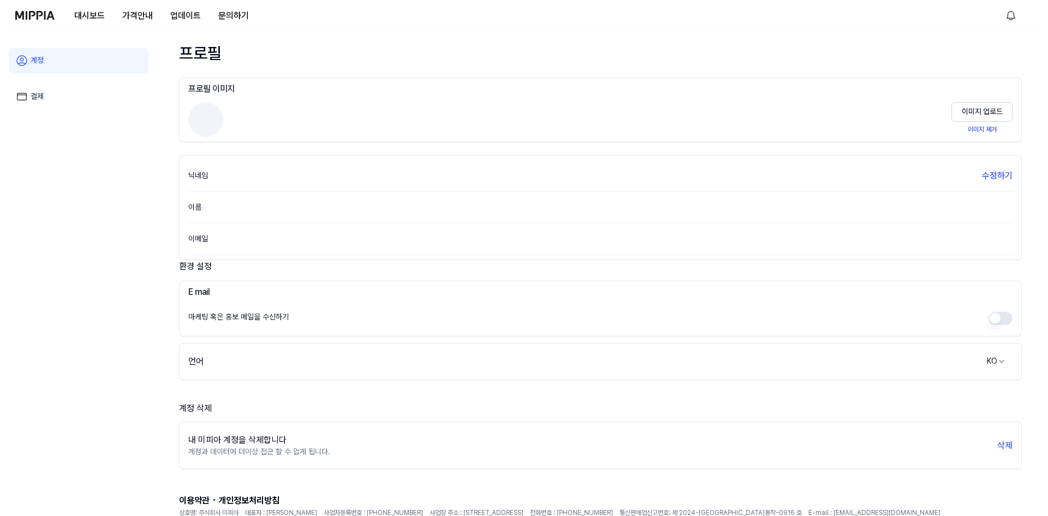
scroll to position [0, 0]
